Goal: Task Accomplishment & Management: Use online tool/utility

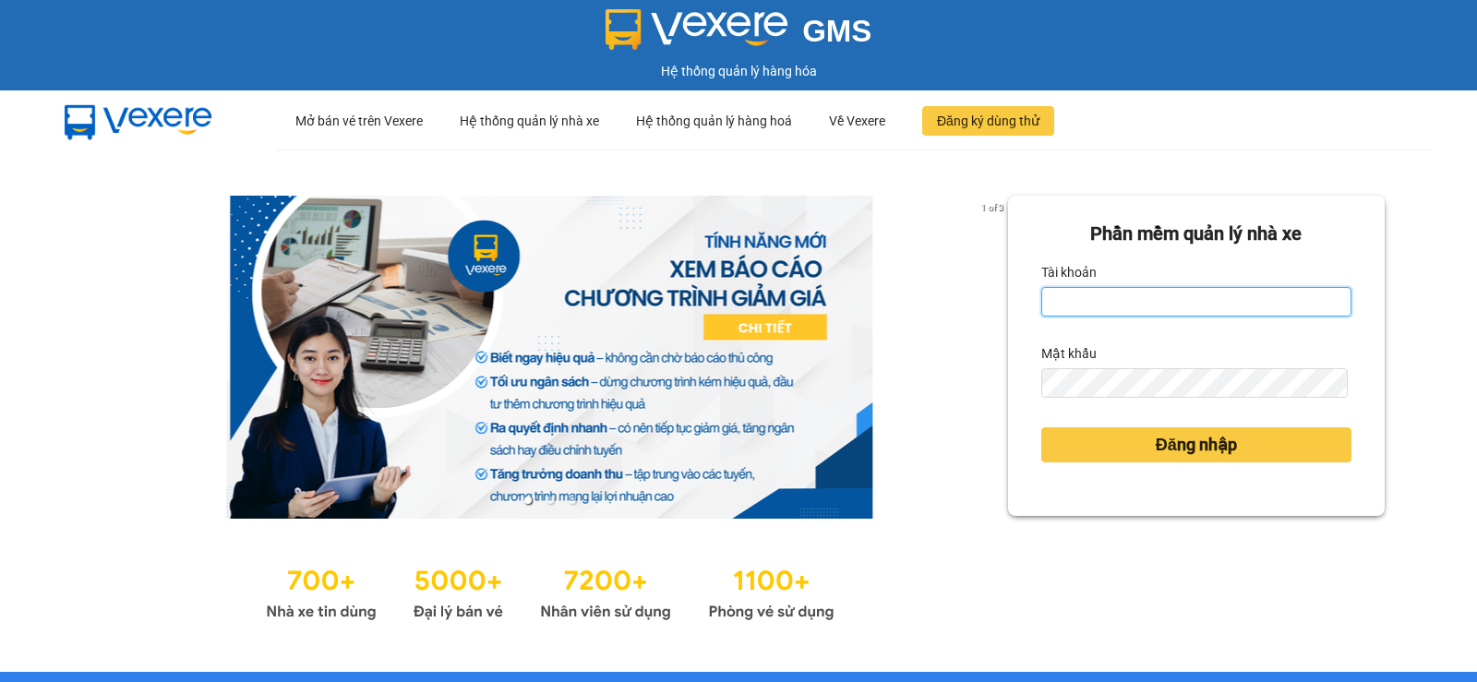
click at [1173, 306] on input "Tài khoản" at bounding box center [1196, 302] width 310 height 30
type input "nttnga.hhg"
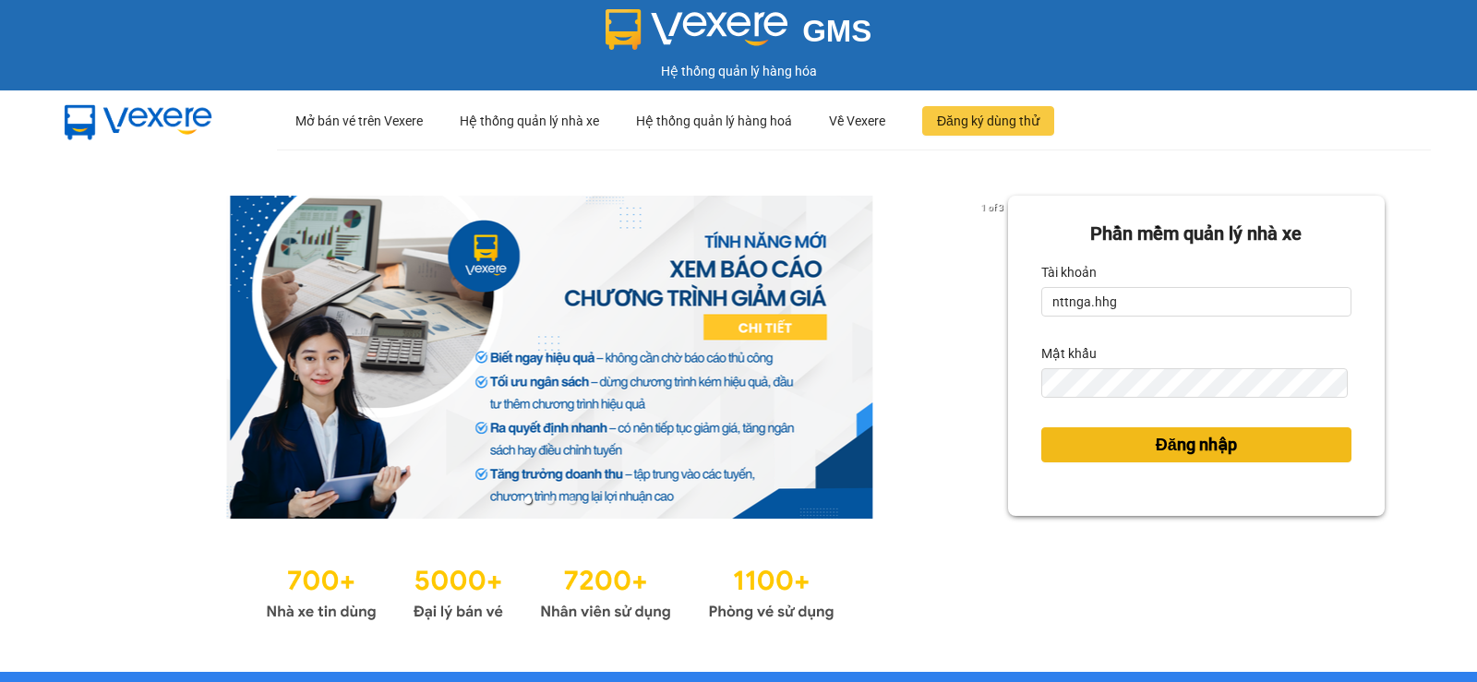
click at [1201, 434] on span "Đăng nhập" at bounding box center [1196, 445] width 81 height 26
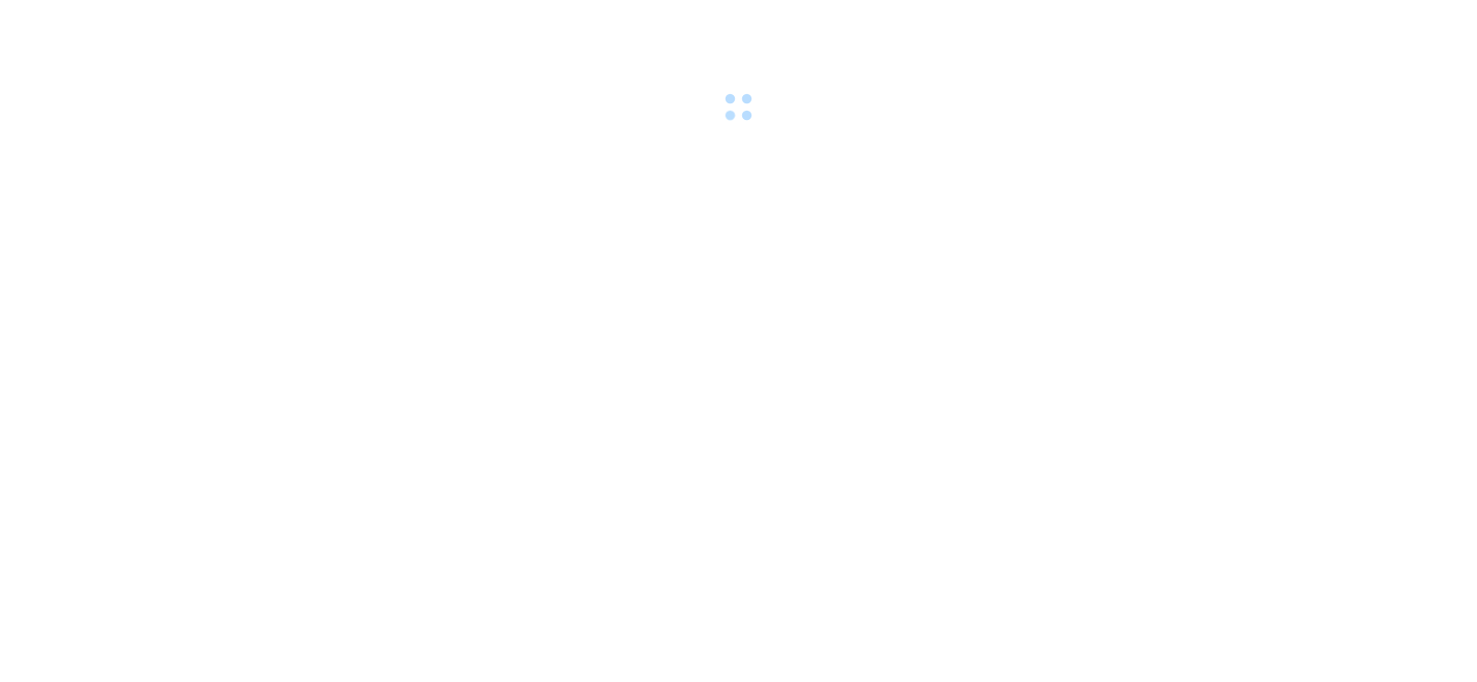
click at [1205, 438] on body at bounding box center [738, 341] width 1477 height 682
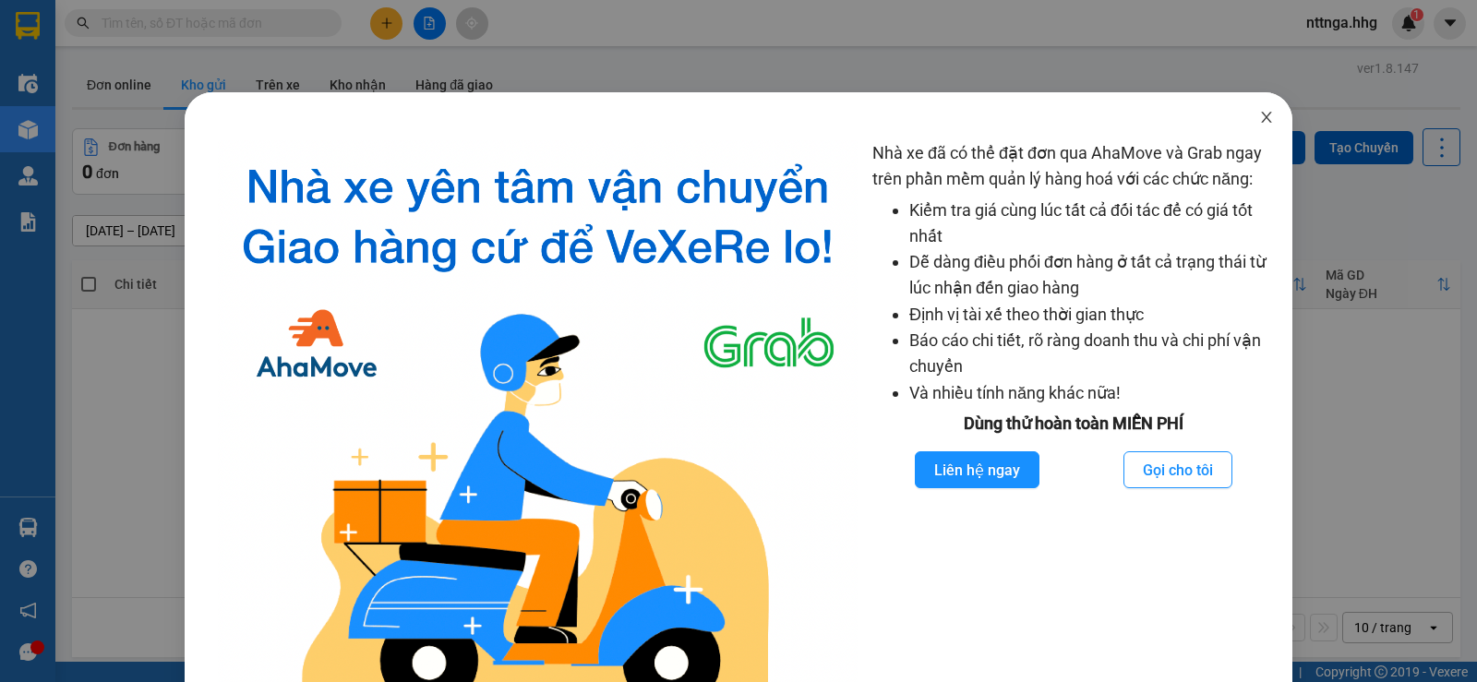
click at [1249, 126] on span "Close" at bounding box center [1267, 118] width 52 height 52
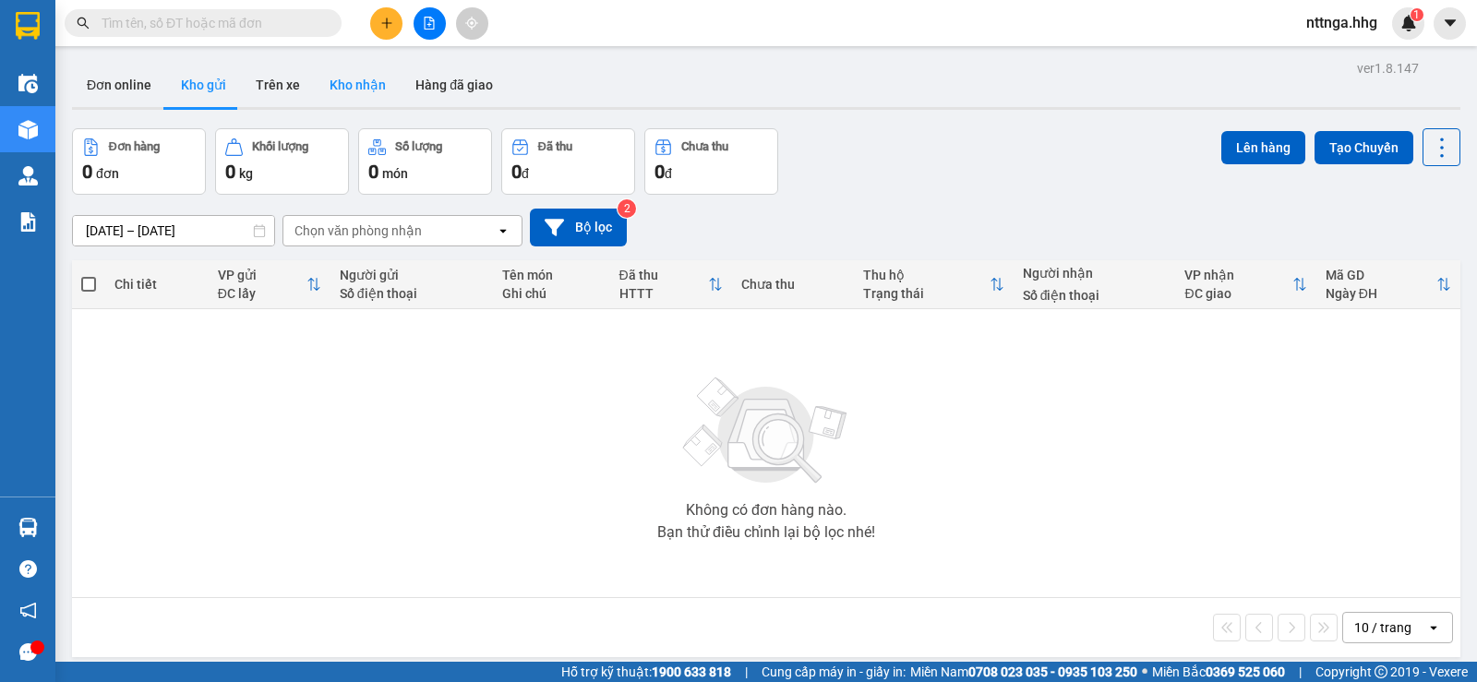
click at [361, 65] on button "Kho nhận" at bounding box center [358, 85] width 86 height 44
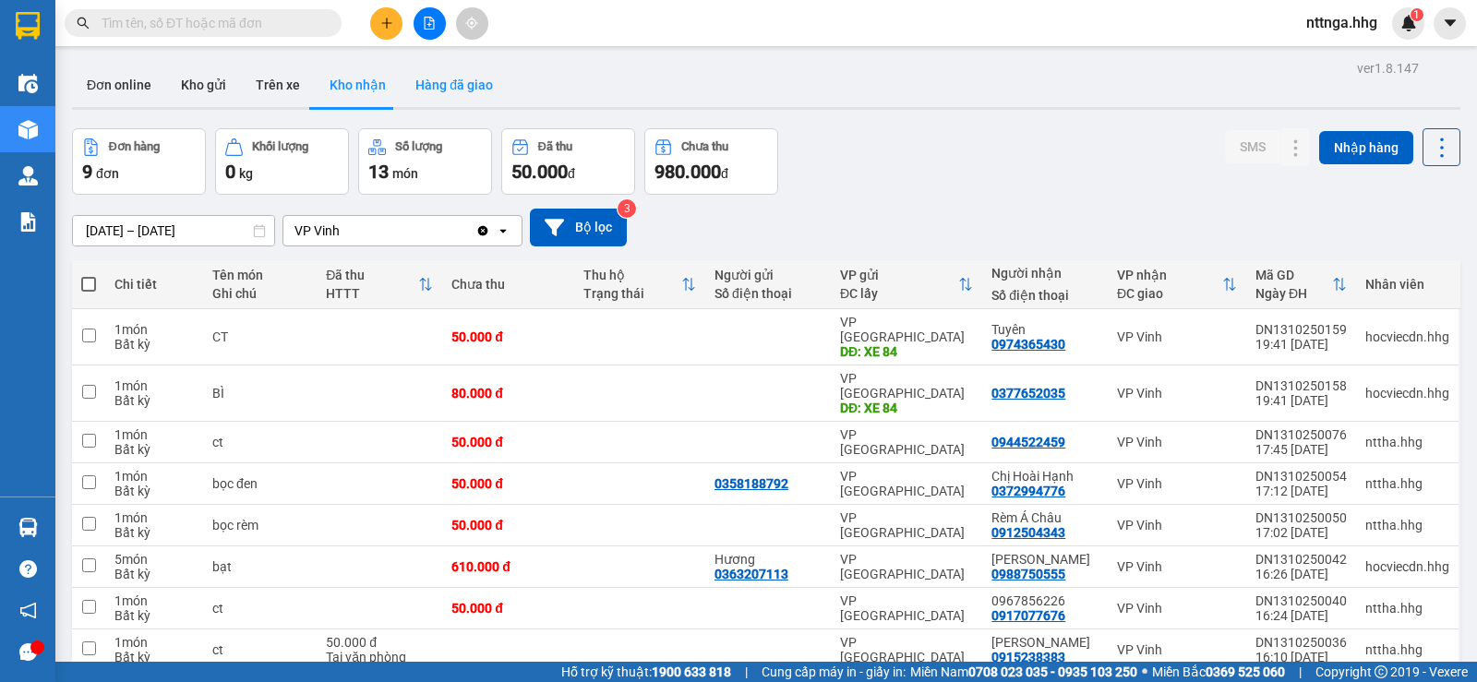
click at [468, 89] on button "Hàng đã giao" at bounding box center [454, 85] width 107 height 44
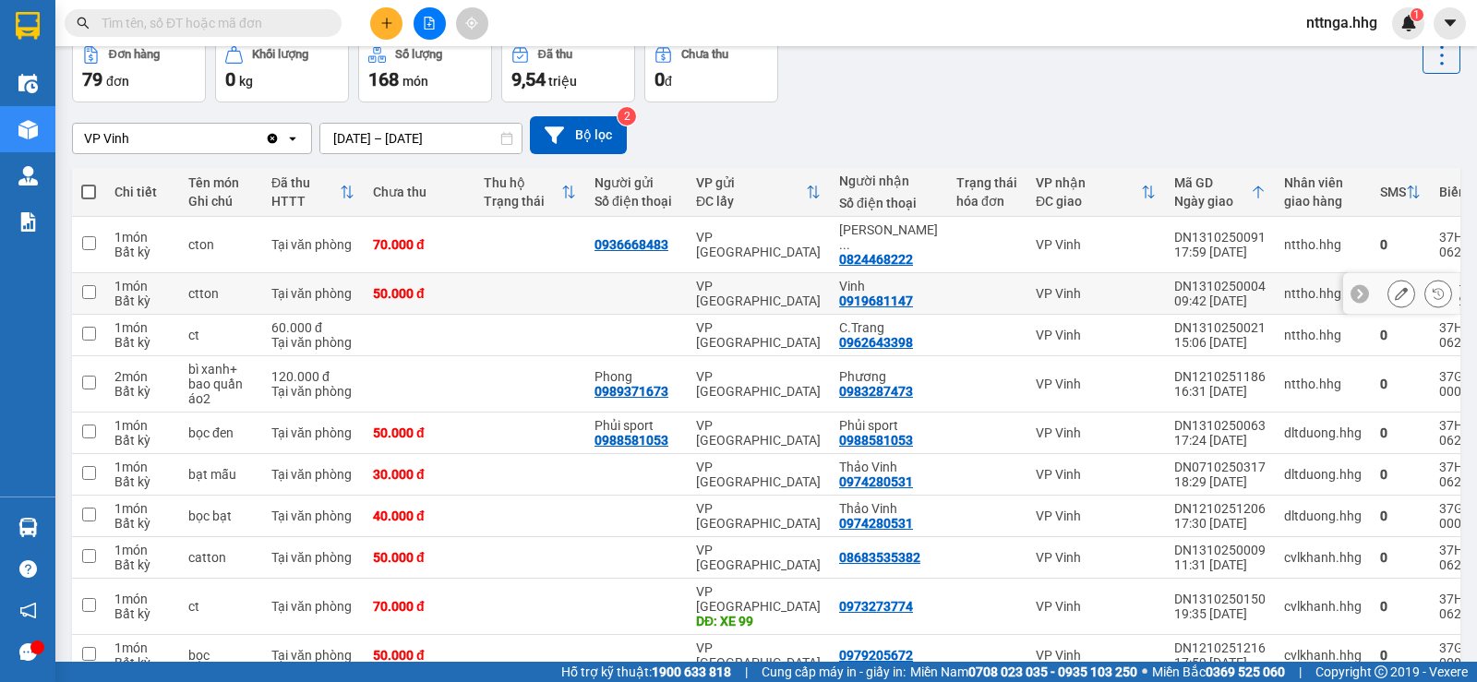
scroll to position [161, 0]
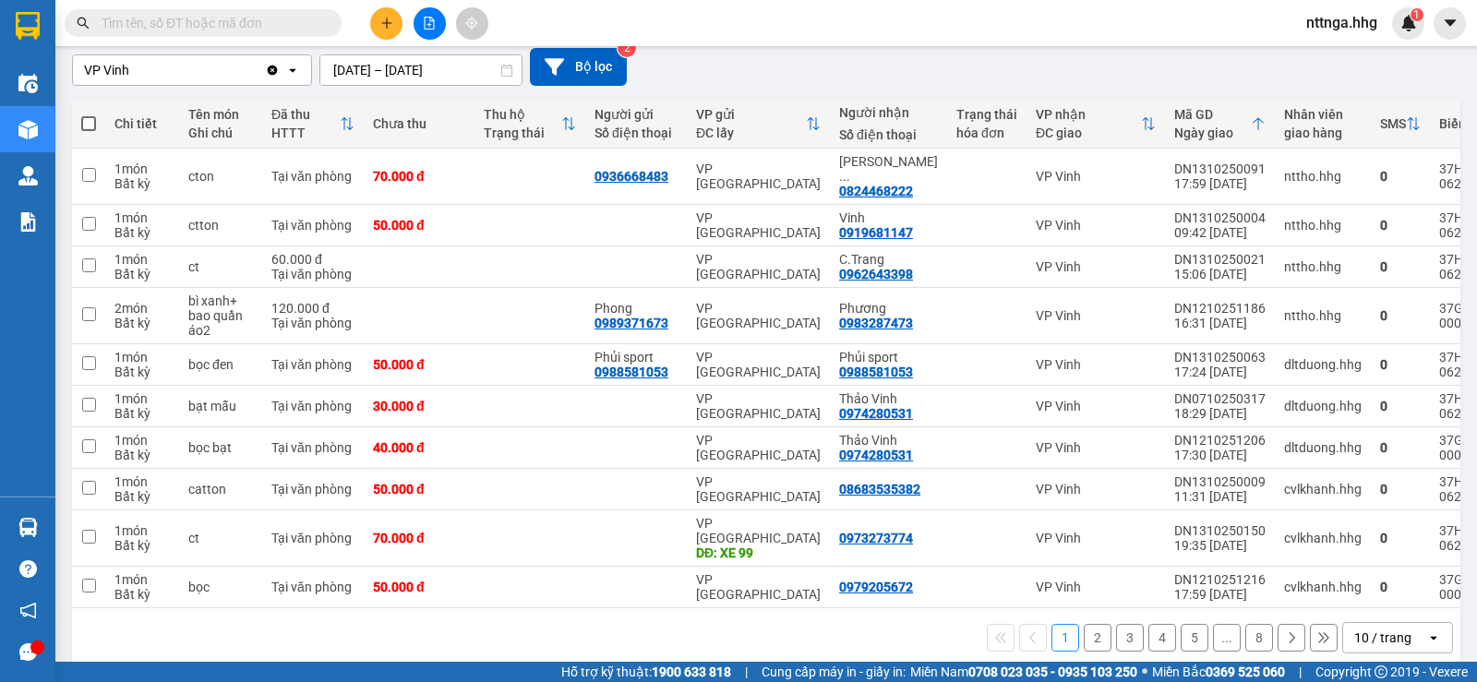
click at [1367, 629] on div "10 / trang" at bounding box center [1382, 638] width 57 height 18
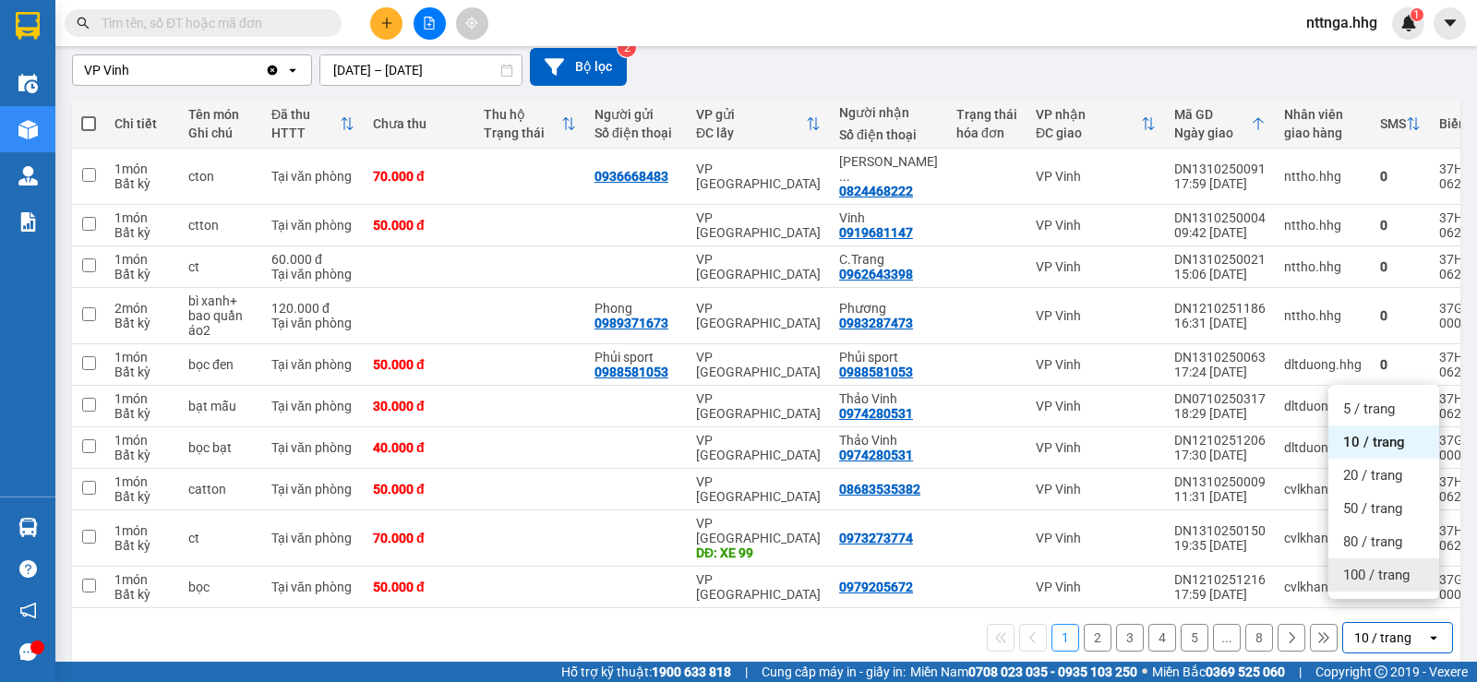
click at [1362, 586] on div "100 / trang" at bounding box center [1383, 574] width 111 height 33
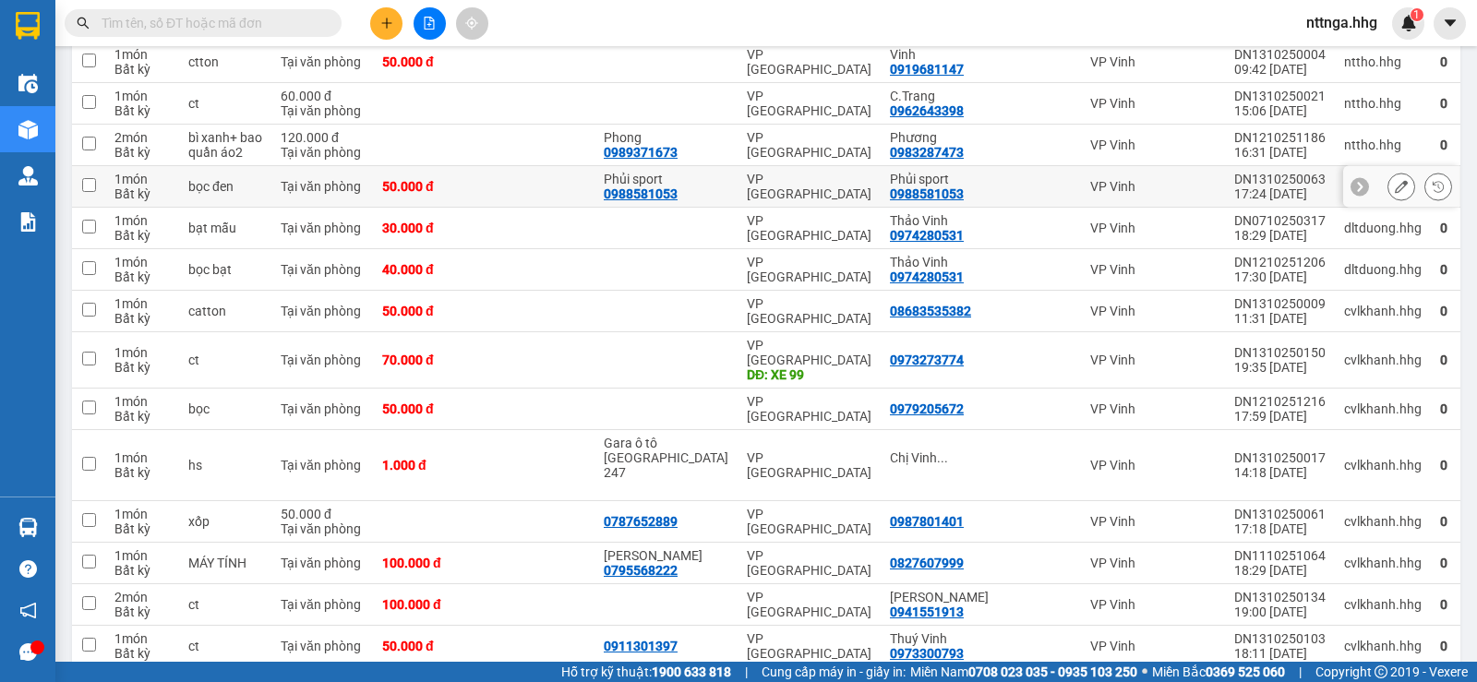
scroll to position [0, 0]
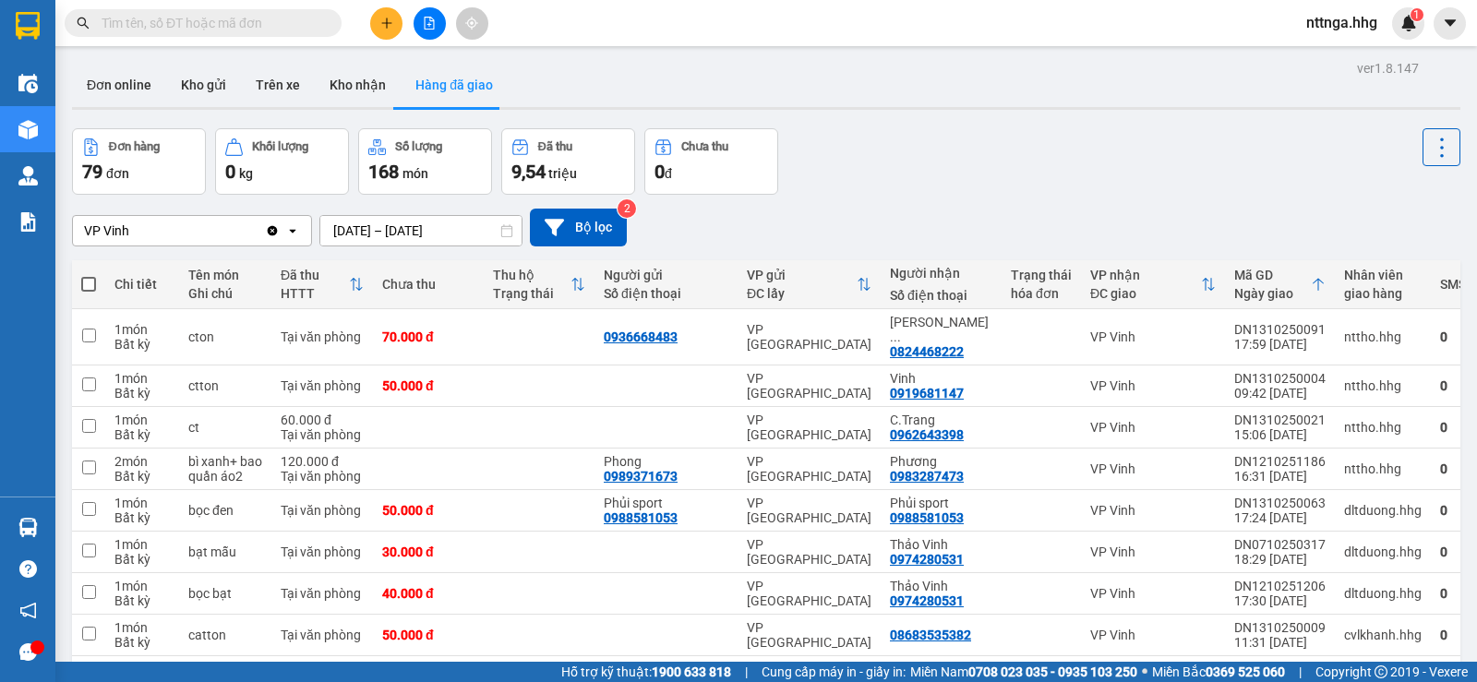
click at [293, 233] on icon at bounding box center [292, 231] width 6 height 4
click at [174, 240] on div "VP Vinh" at bounding box center [169, 231] width 192 height 30
click at [270, 232] on icon "Clear value" at bounding box center [273, 230] width 10 height 10
